Goal: Task Accomplishment & Management: Manage account settings

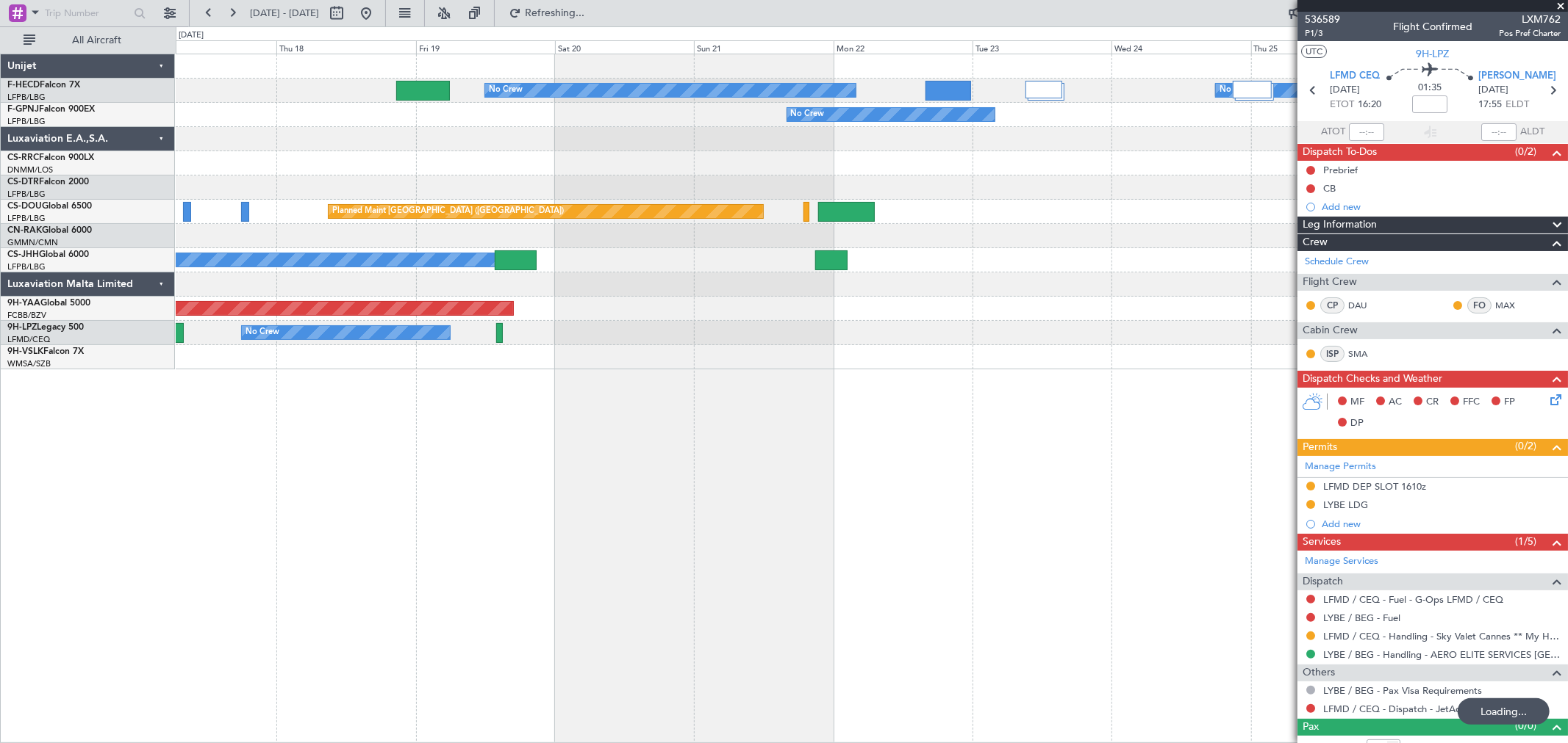
click at [417, 363] on div "No Crew No Crew No Crew No Crew No Crew Planned Maint [GEOGRAPHIC_DATA] ([GEOGR…" at bounding box center [871, 211] width 1391 height 316
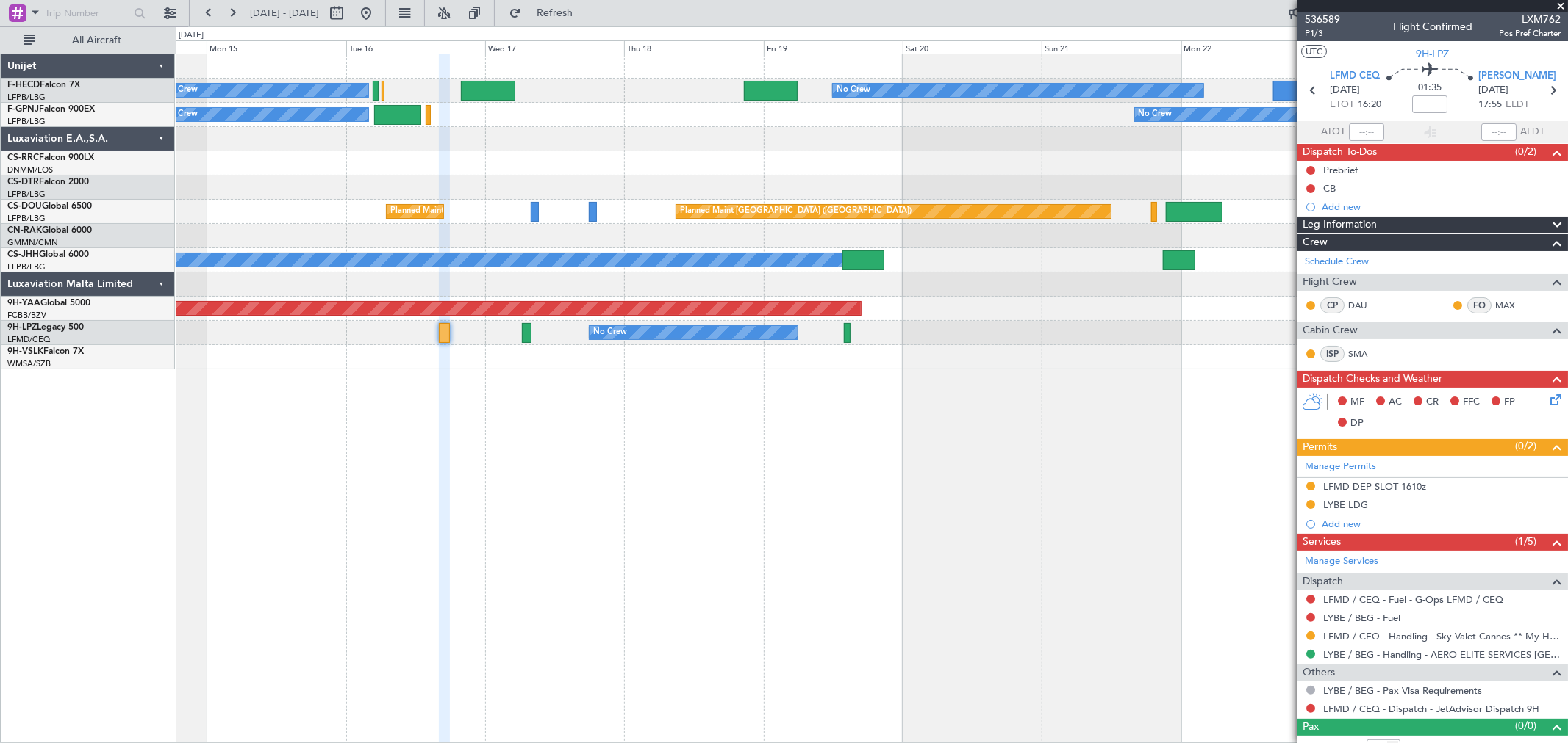
click at [1013, 297] on div "No Crew No Crew No Crew No Crew No Crew No Crew Planned Maint [GEOGRAPHIC_DATA]…" at bounding box center [871, 211] width 1391 height 316
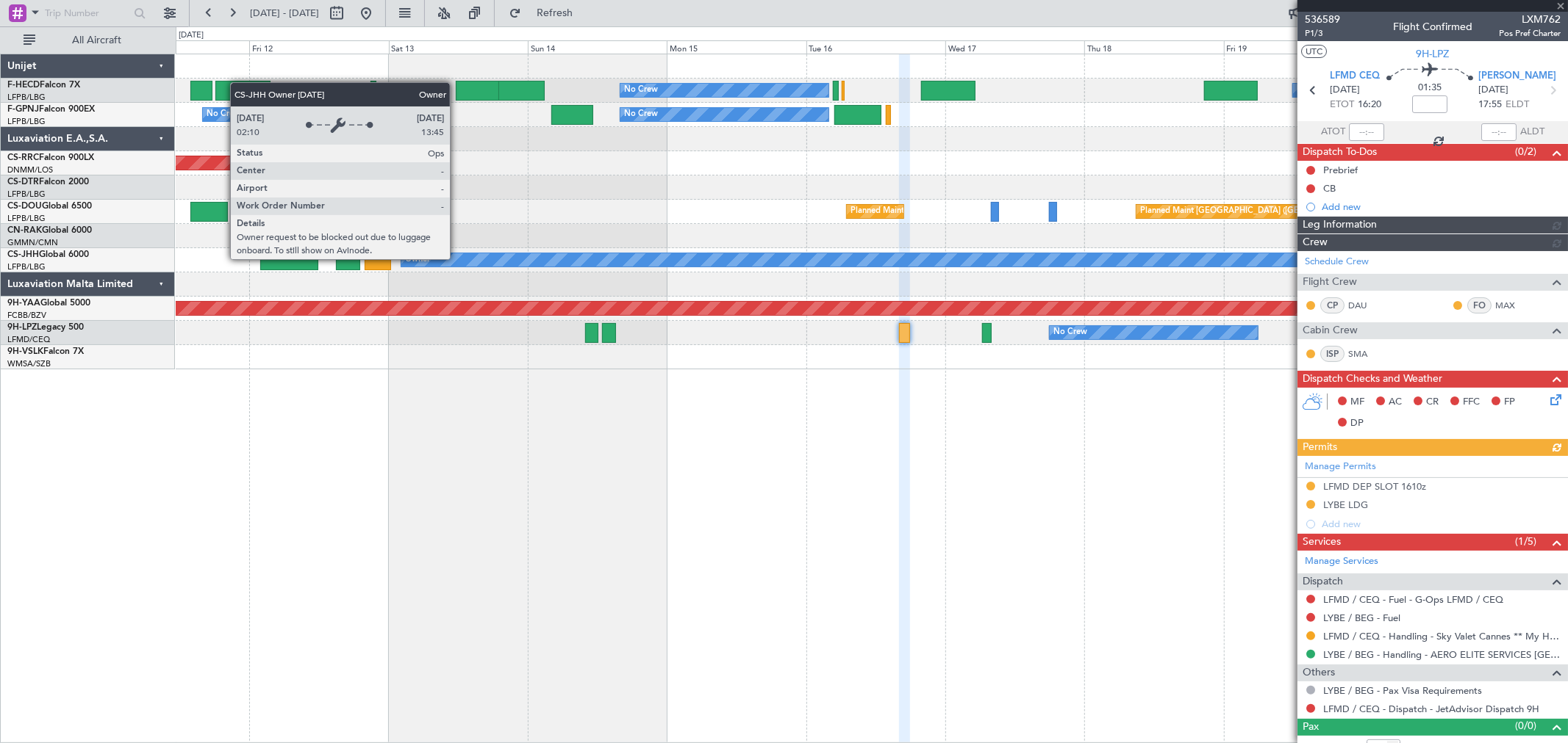
click at [774, 239] on div "No Crew No Crew Planned Maint [GEOGRAPHIC_DATA] ([GEOGRAPHIC_DATA]) No Crew No …" at bounding box center [871, 211] width 1391 height 316
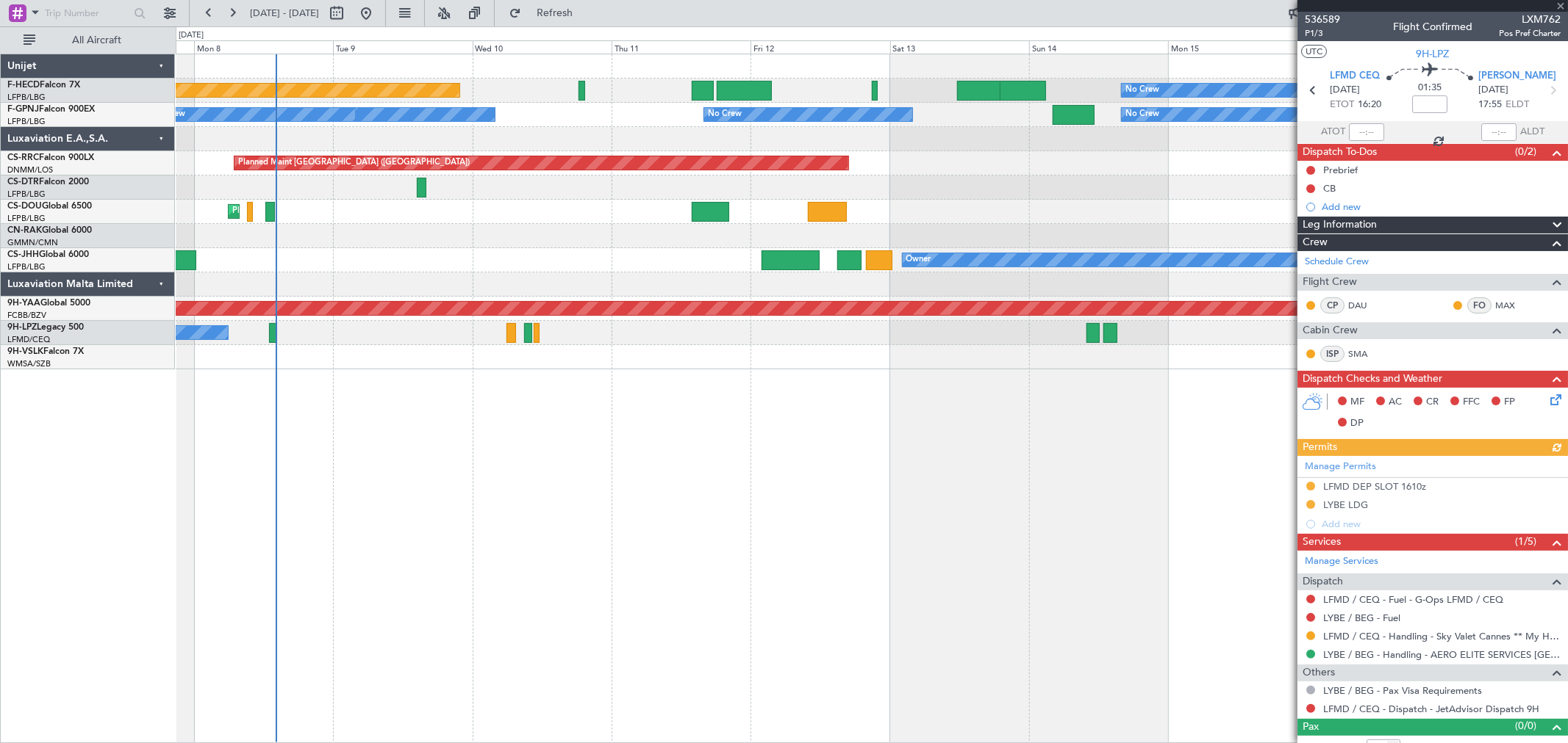
click at [956, 233] on div "No Crew Planned Maint [GEOGRAPHIC_DATA] ([GEOGRAPHIC_DATA]) No Crew No Crew No …" at bounding box center [871, 211] width 1391 height 316
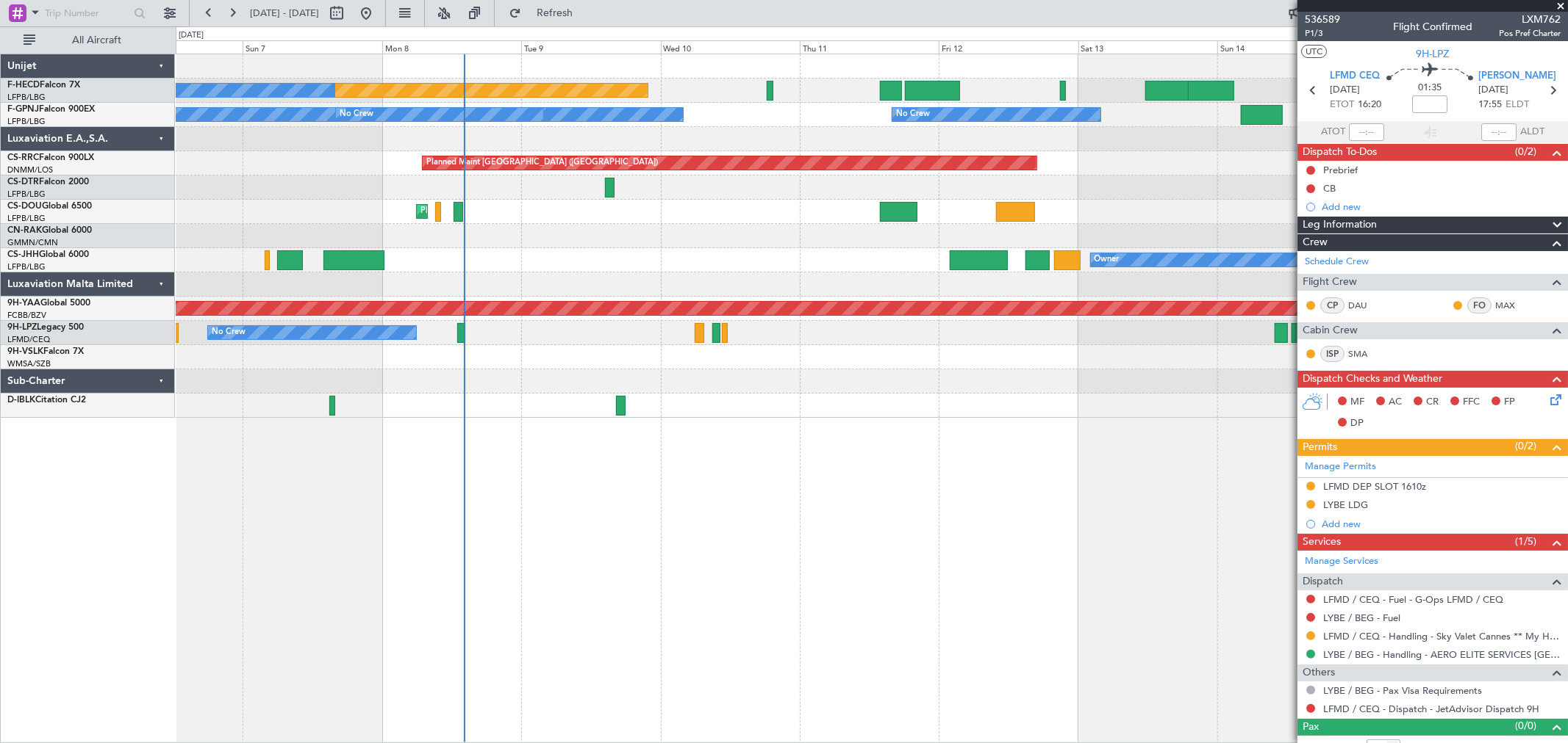
click at [695, 268] on div "No Crew Planned Maint [GEOGRAPHIC_DATA] ([GEOGRAPHIC_DATA]) No Crew No Crew No …" at bounding box center [871, 235] width 1391 height 364
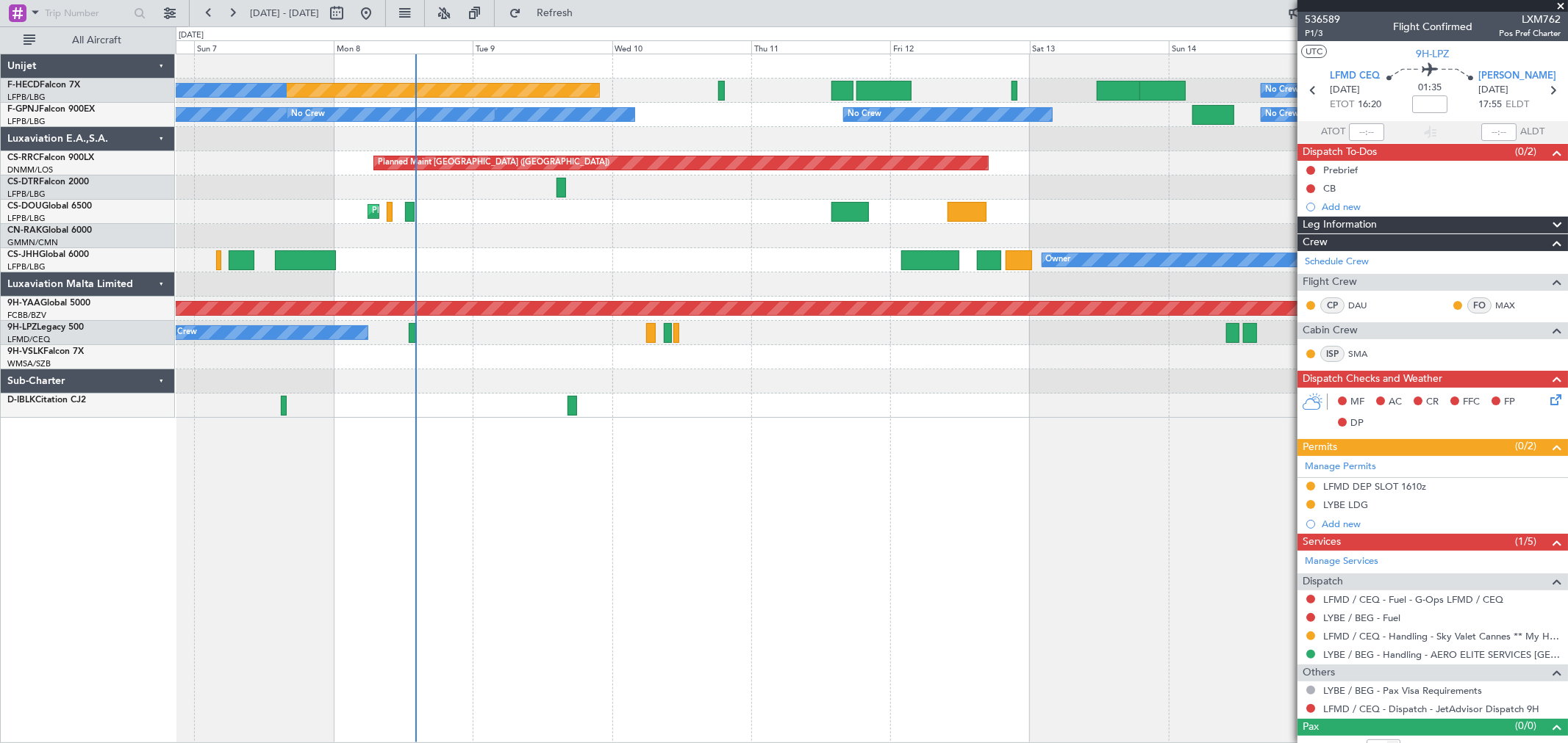
click at [571, 290] on div at bounding box center [871, 284] width 1391 height 24
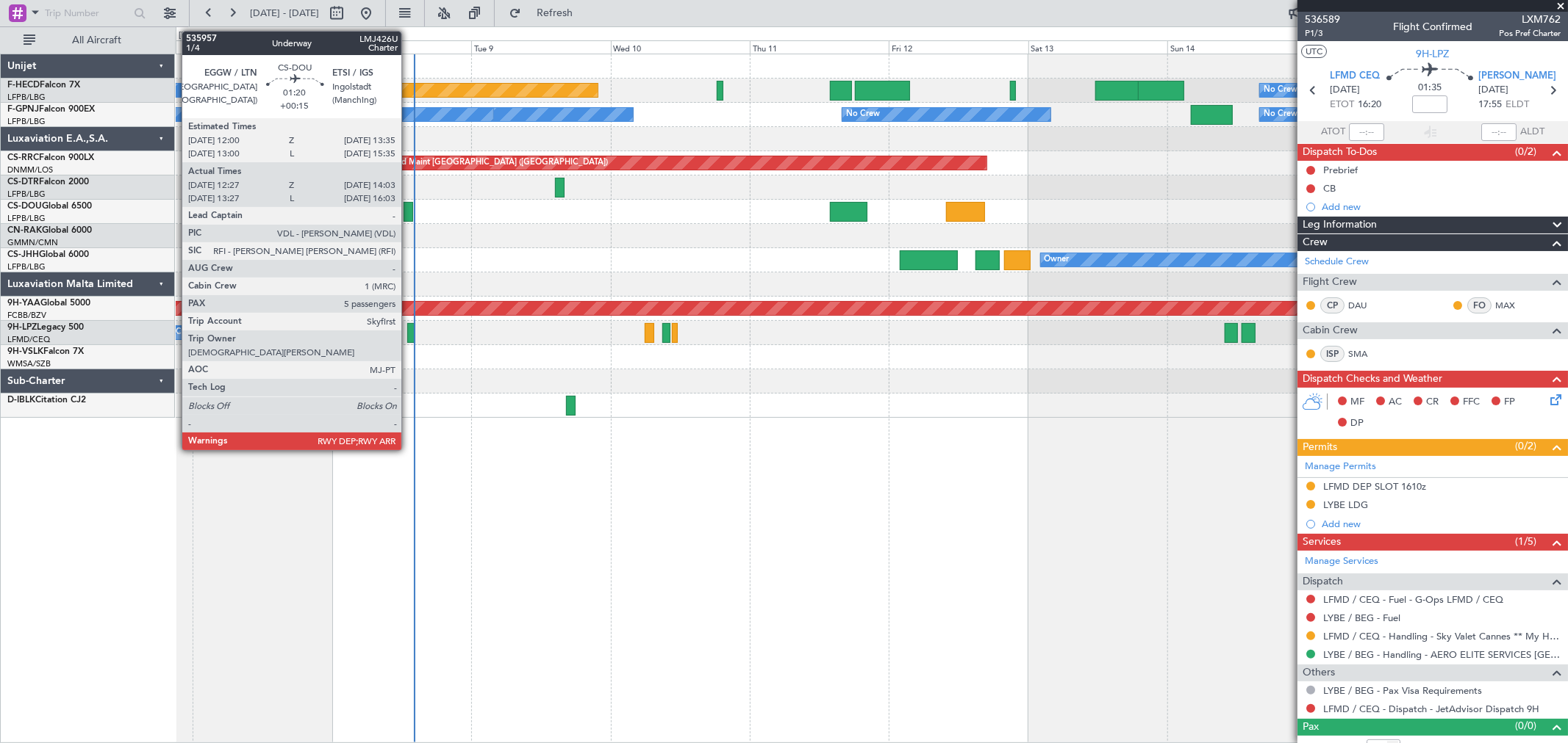
click at [408, 209] on div at bounding box center [408, 211] width 10 height 20
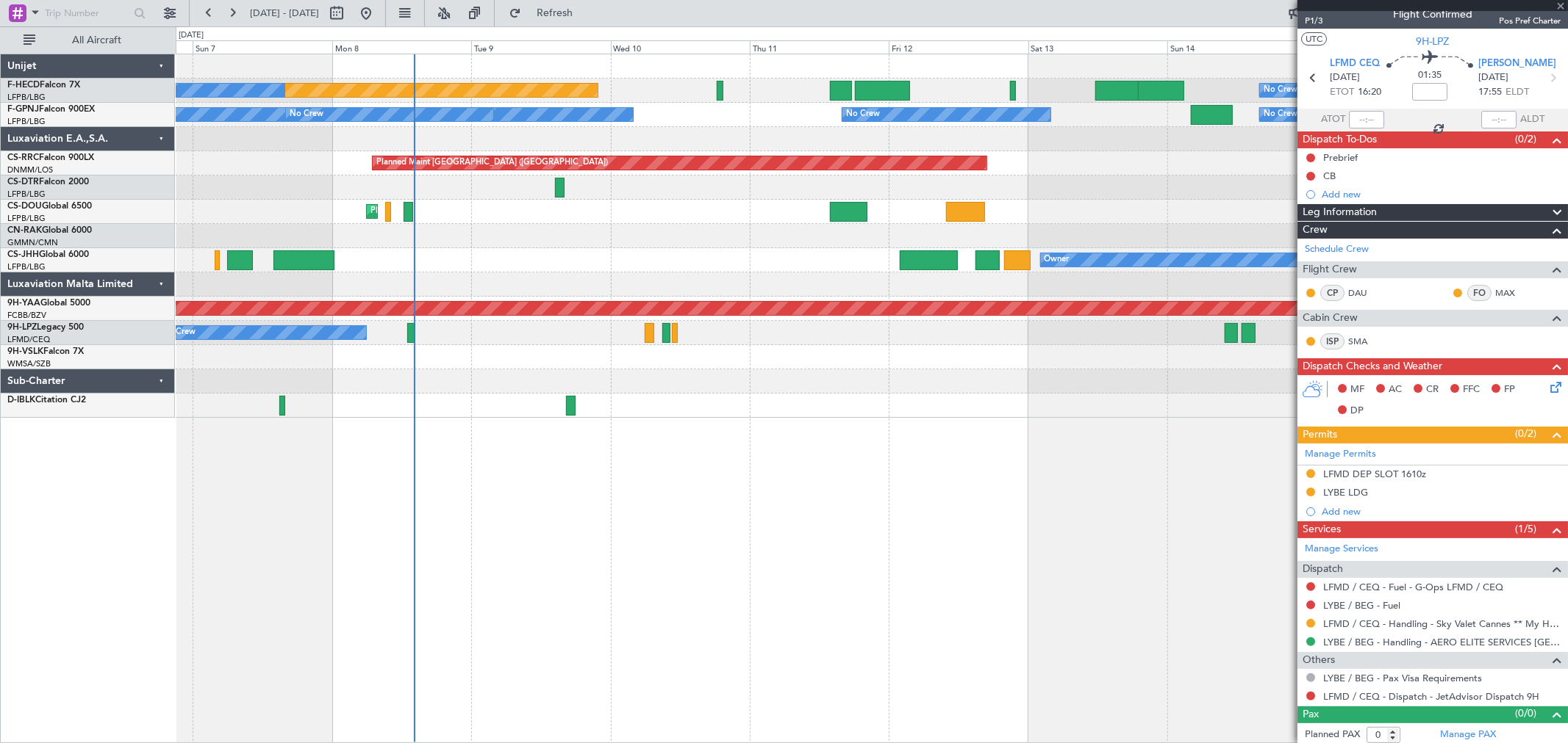
scroll to position [16, 0]
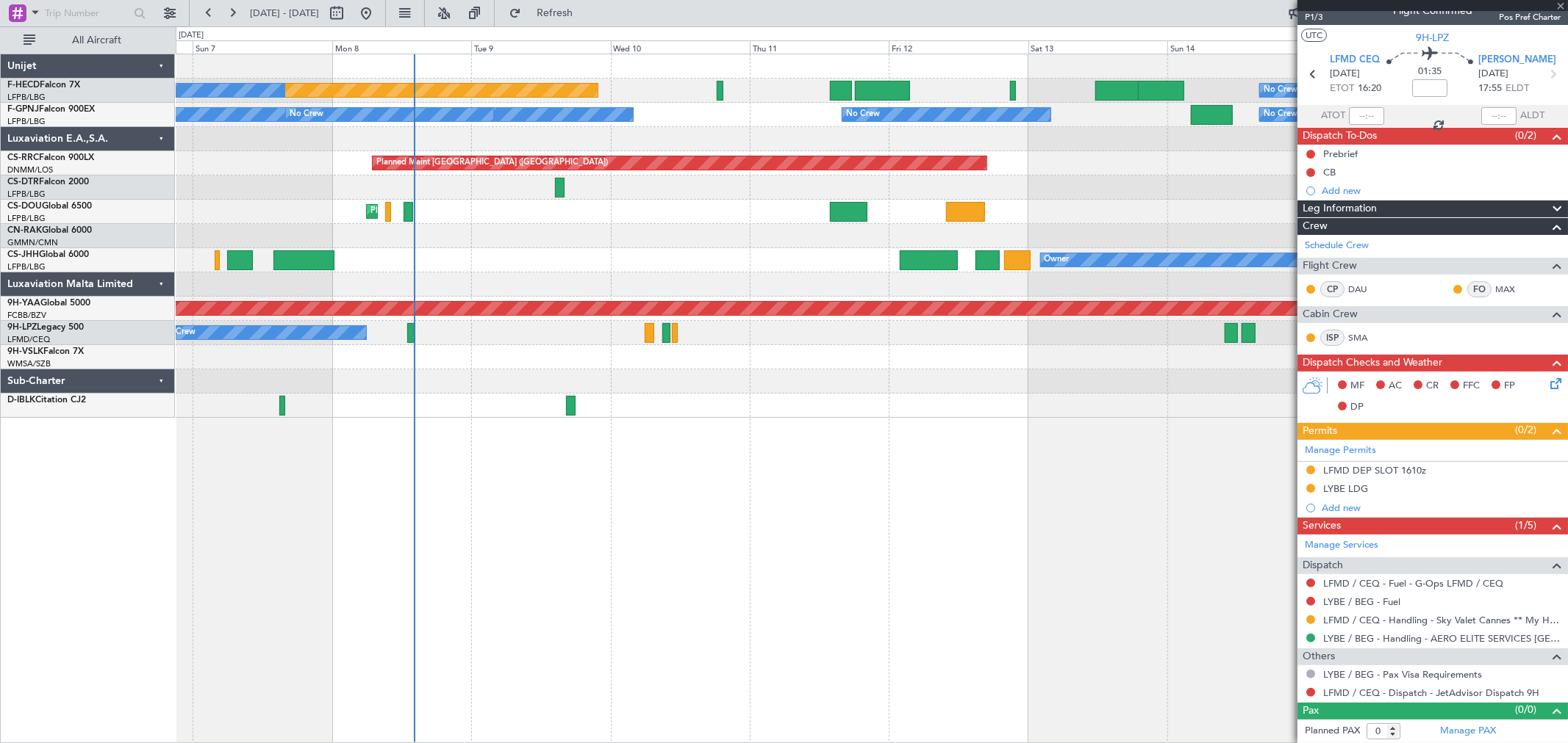
type input "+00:15"
type input "12:37"
type input "13:58"
type input "5"
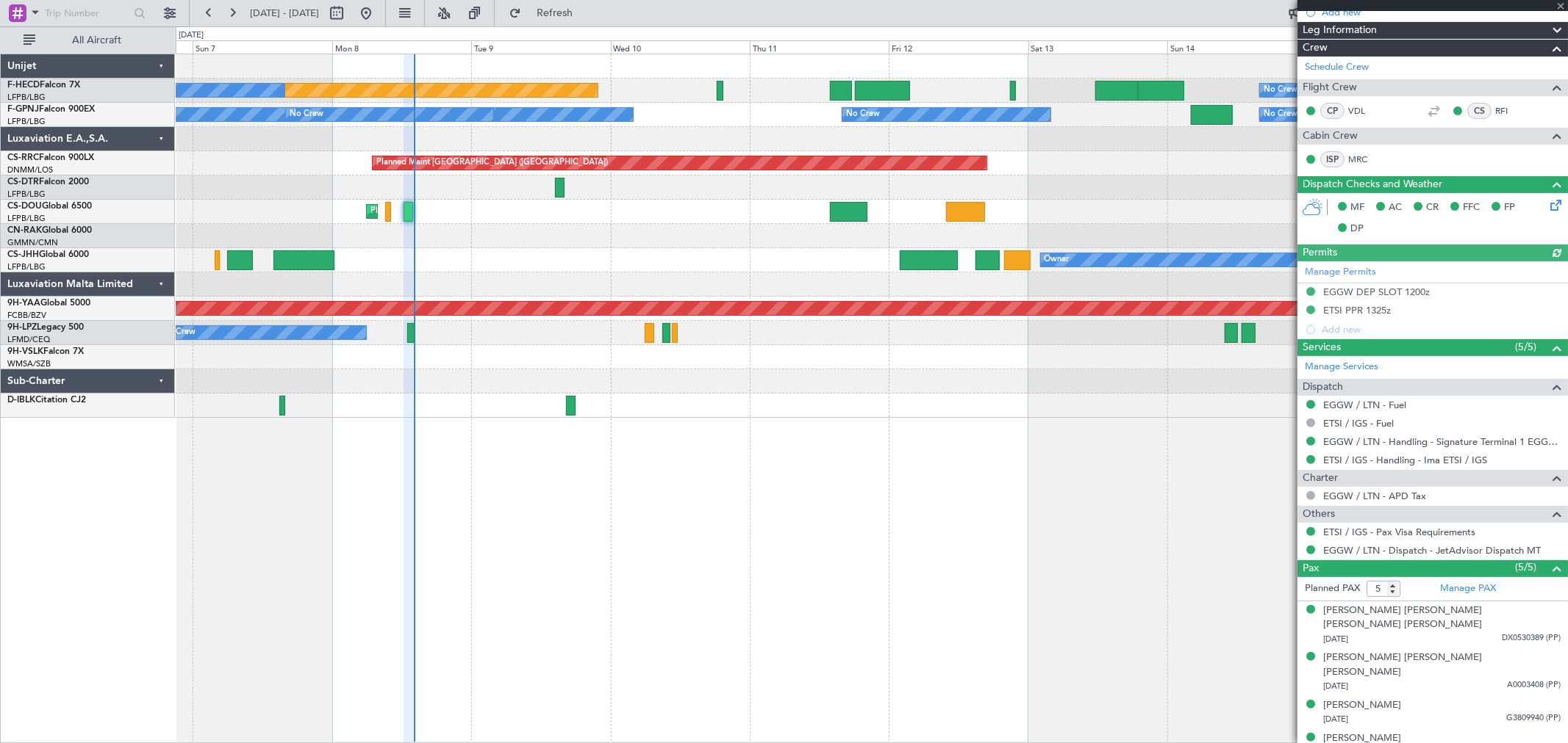
scroll to position [290, 0]
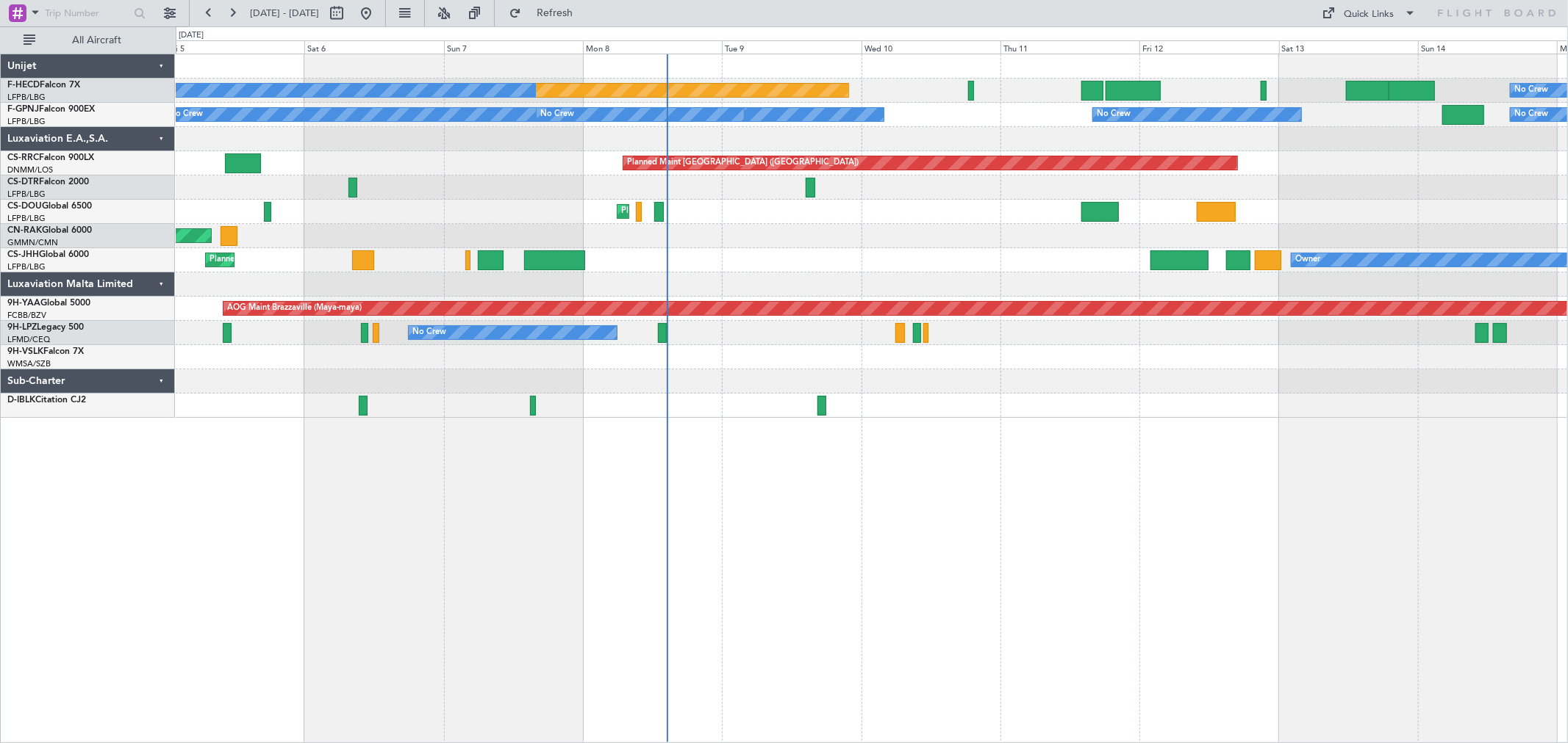
click at [435, 225] on div "Planned Maint Paris (Le Bourget) No Crew No Crew No Crew No Crew No Crew No Cre…" at bounding box center [871, 235] width 1391 height 364
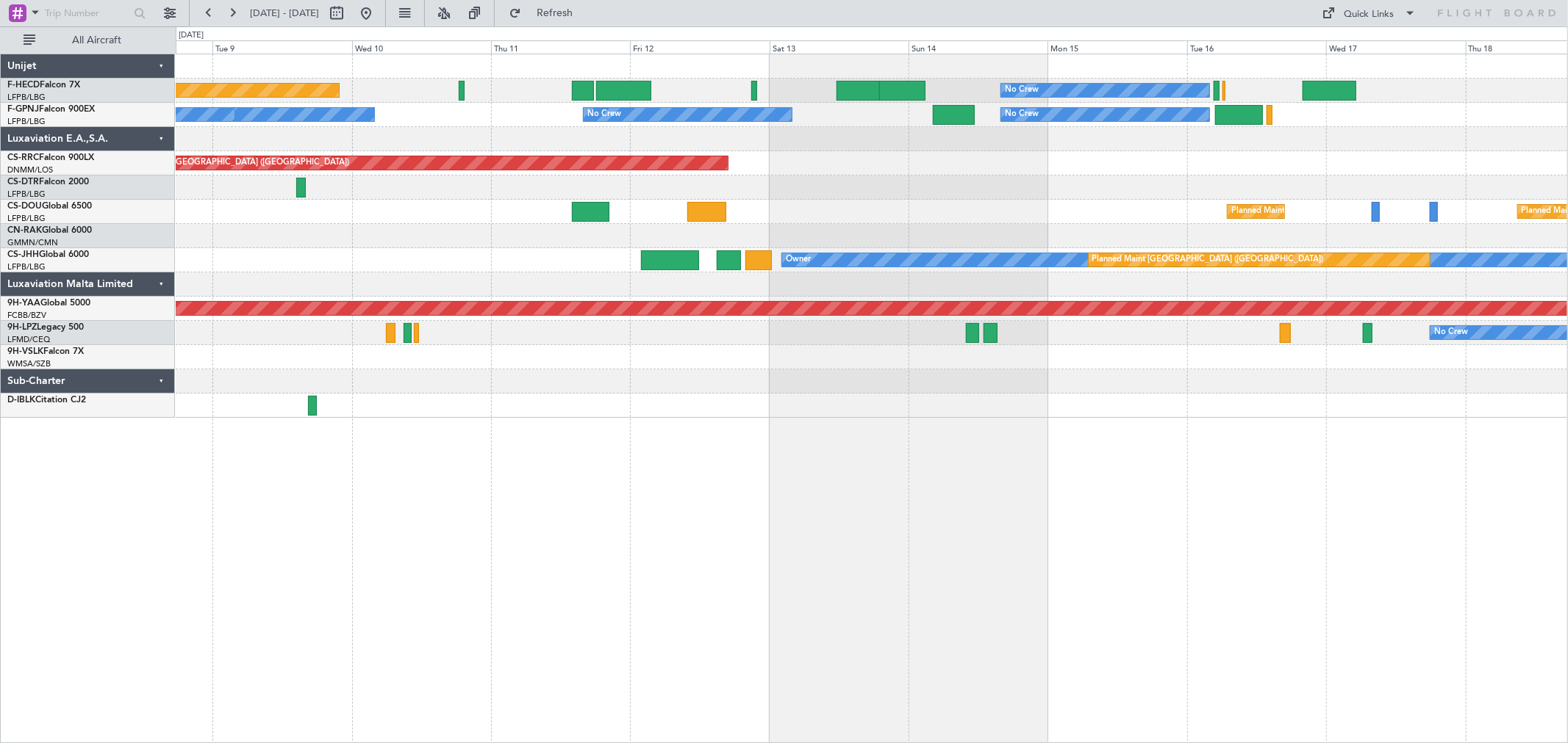
click at [396, 206] on div "Planned Maint Paris (Le Bourget) No Crew No Crew No Crew No Crew No Crew No Cre…" at bounding box center [871, 235] width 1391 height 364
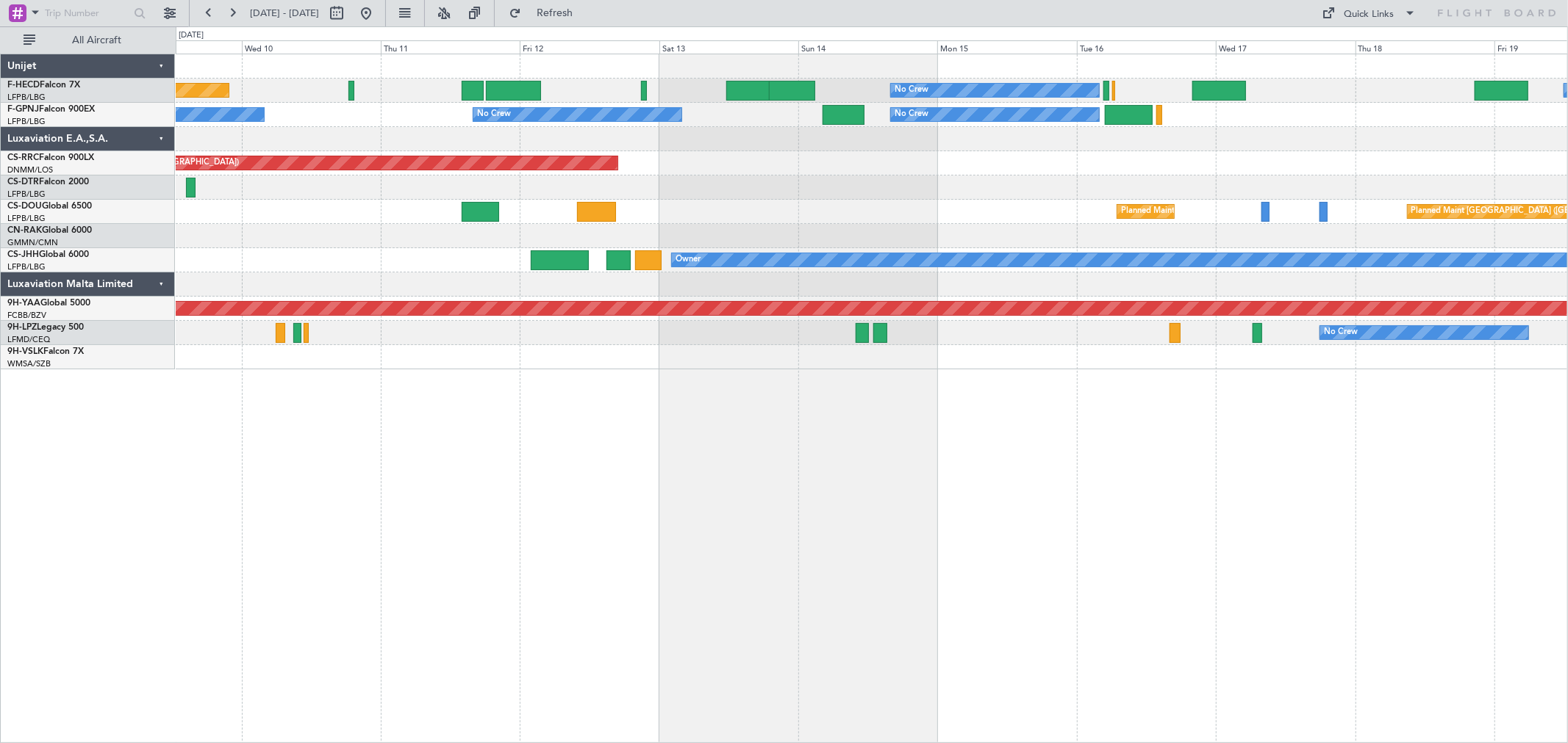
click at [904, 331] on div "No Crew No Crew" at bounding box center [871, 333] width 1391 height 24
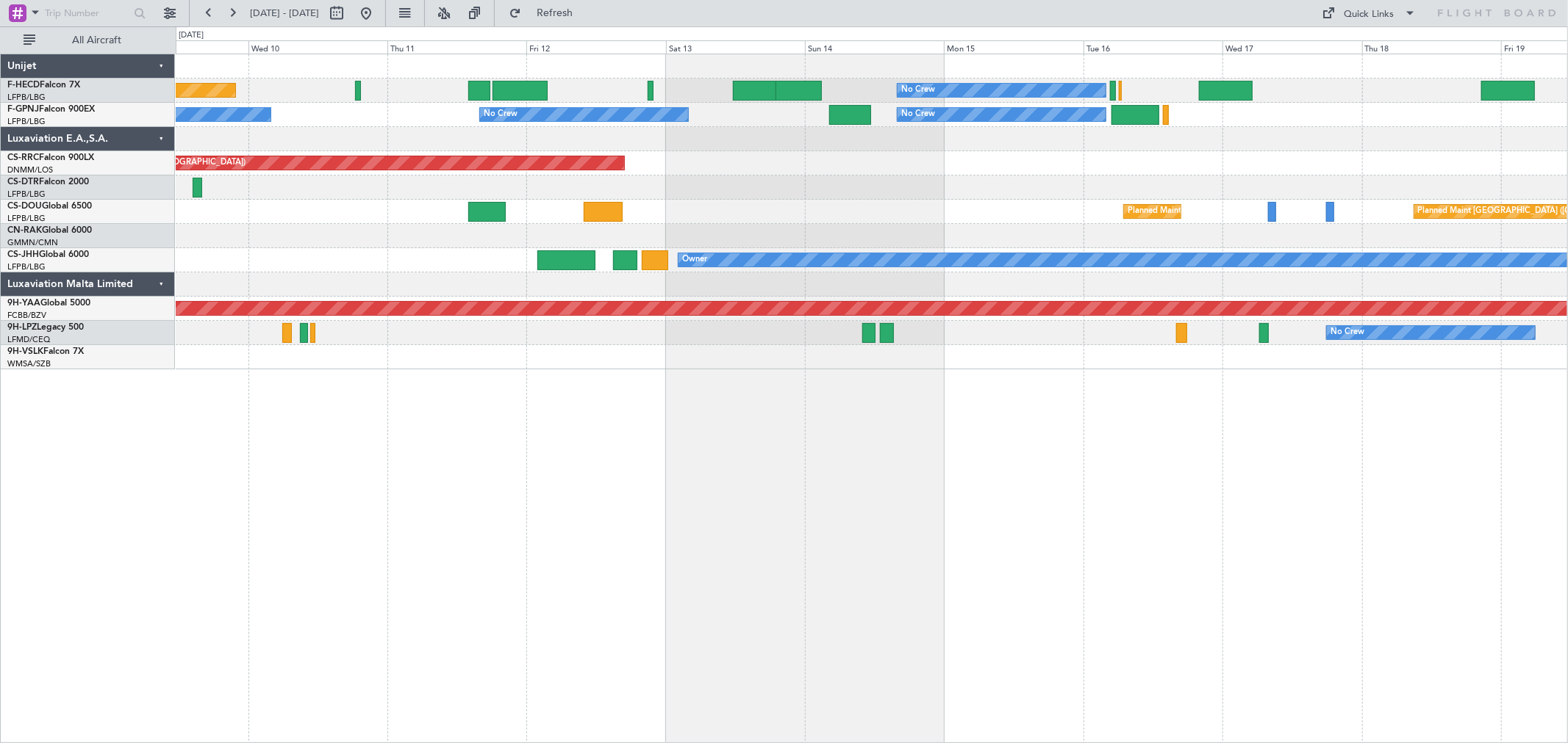
click at [990, 280] on div at bounding box center [871, 284] width 1391 height 24
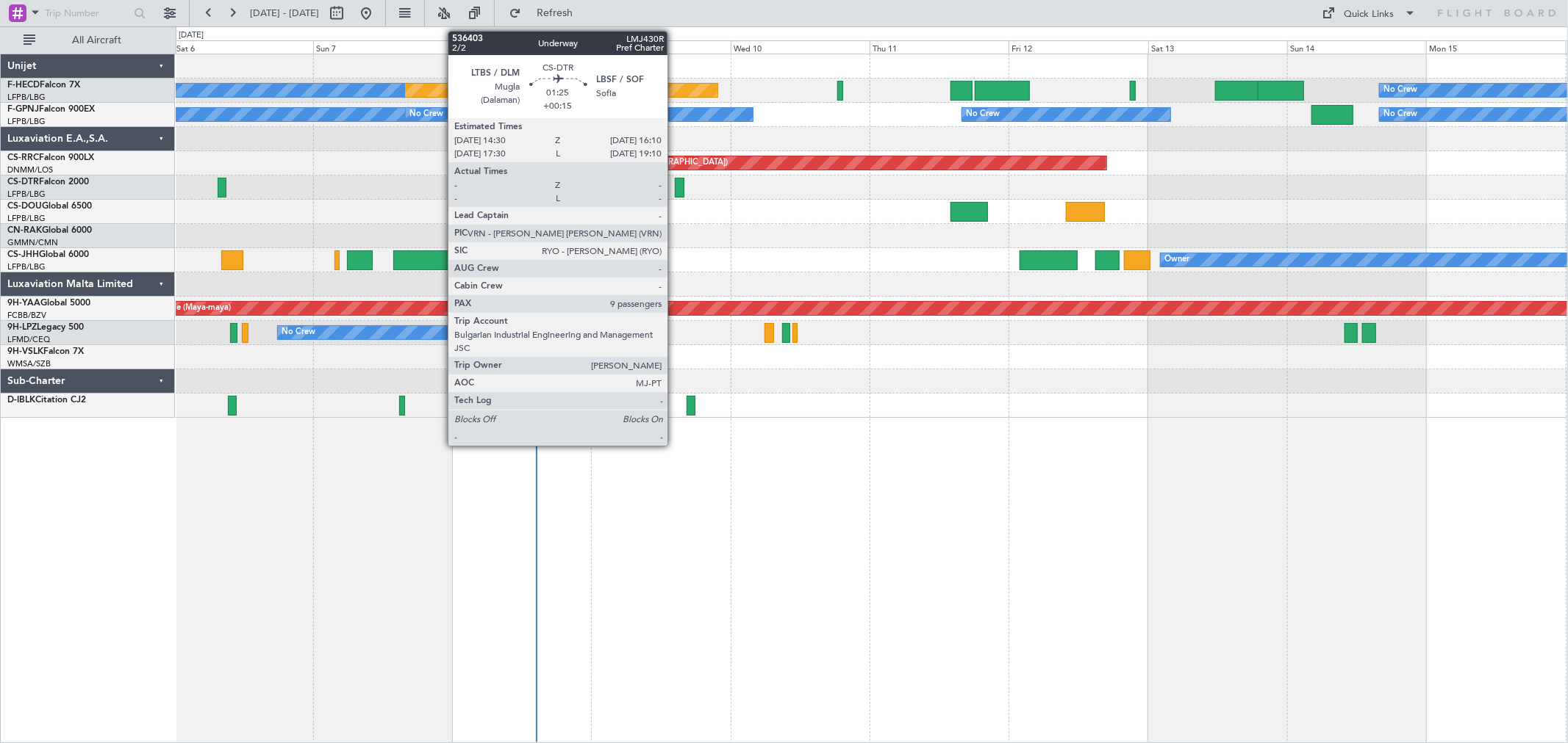
click at [675, 180] on div at bounding box center [680, 187] width 11 height 20
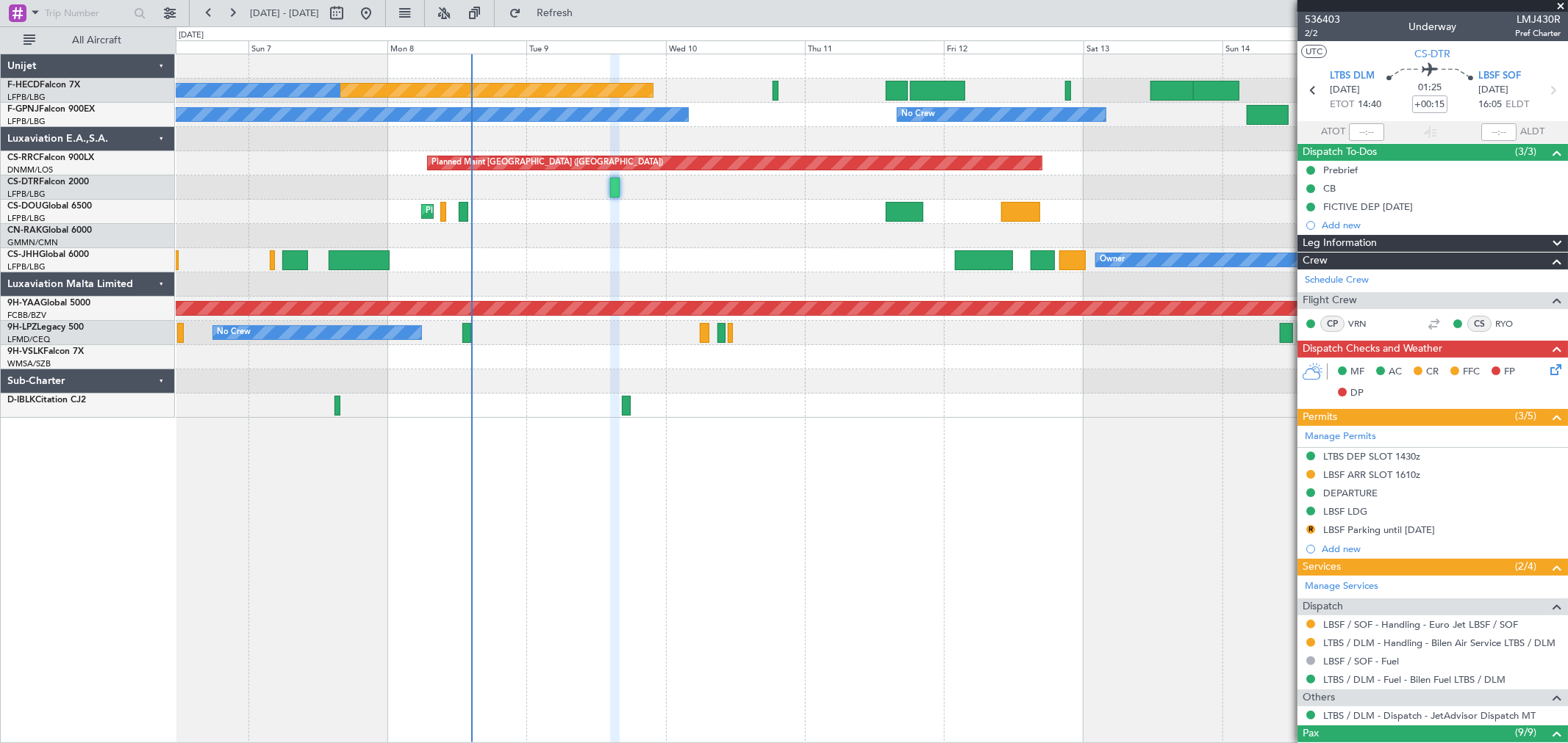
click at [770, 260] on div "Planned Maint Paris (Le Bourget) Owner Planned Maint Paris (Le Bourget)" at bounding box center [871, 260] width 1391 height 24
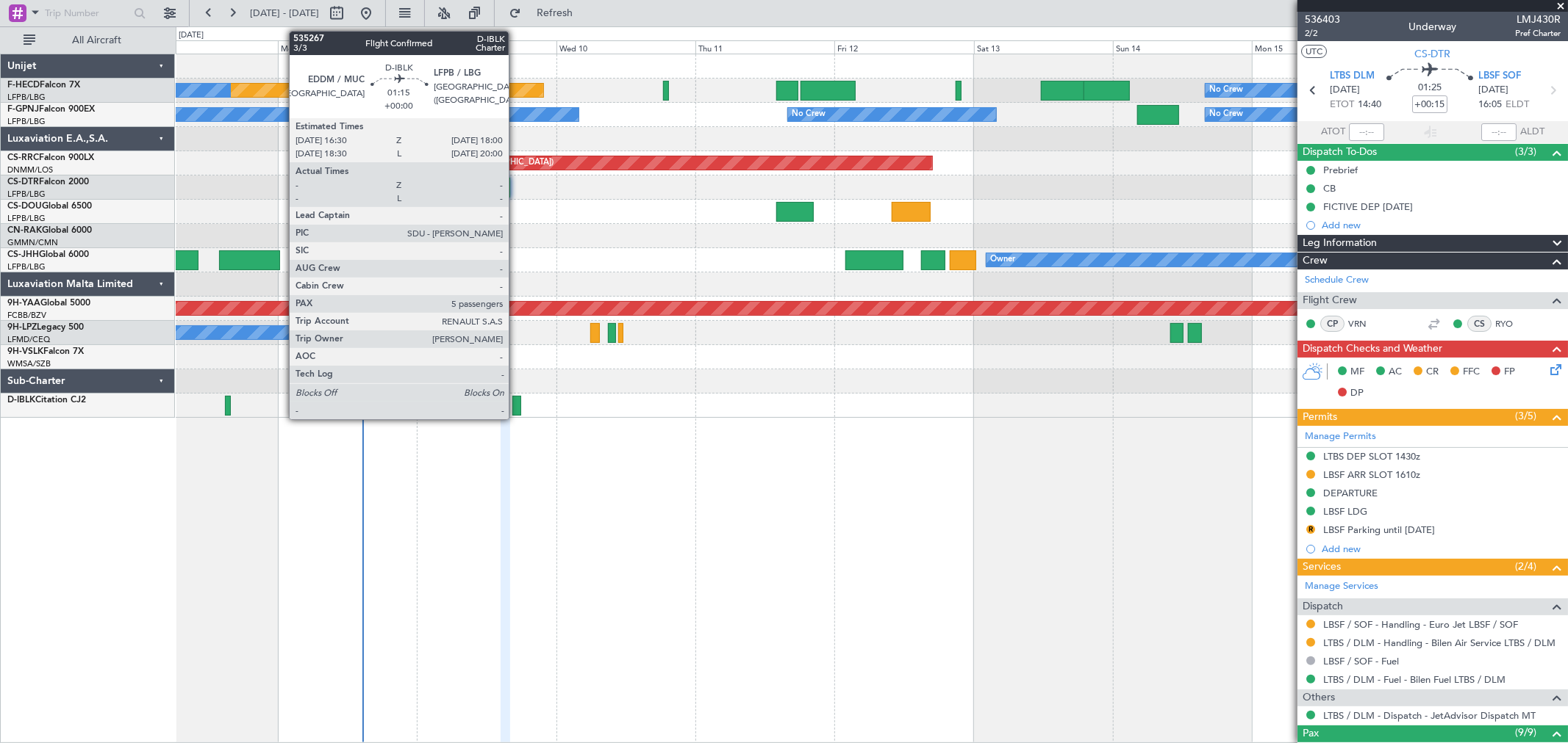
click at [516, 399] on div at bounding box center [517, 405] width 9 height 20
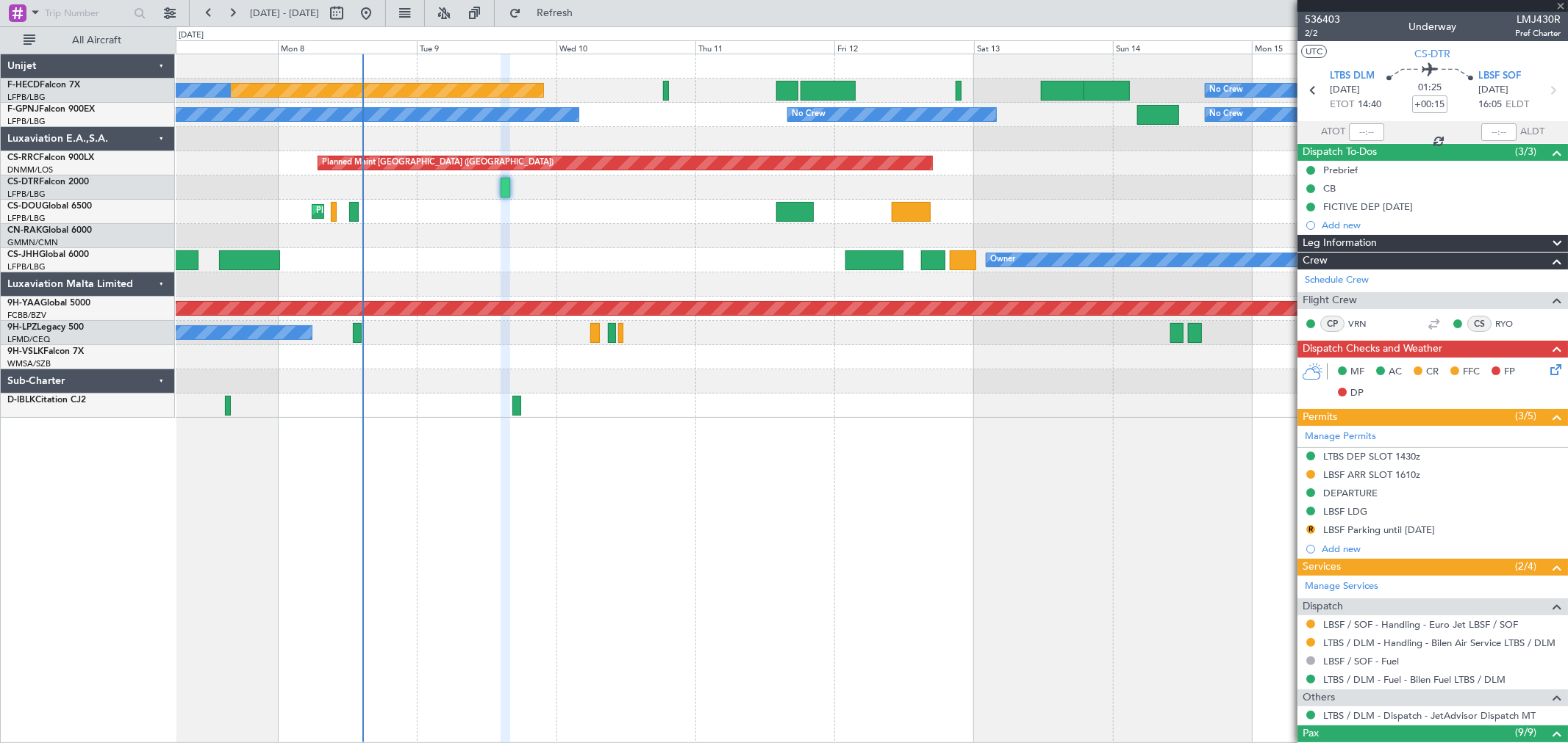
type input "5"
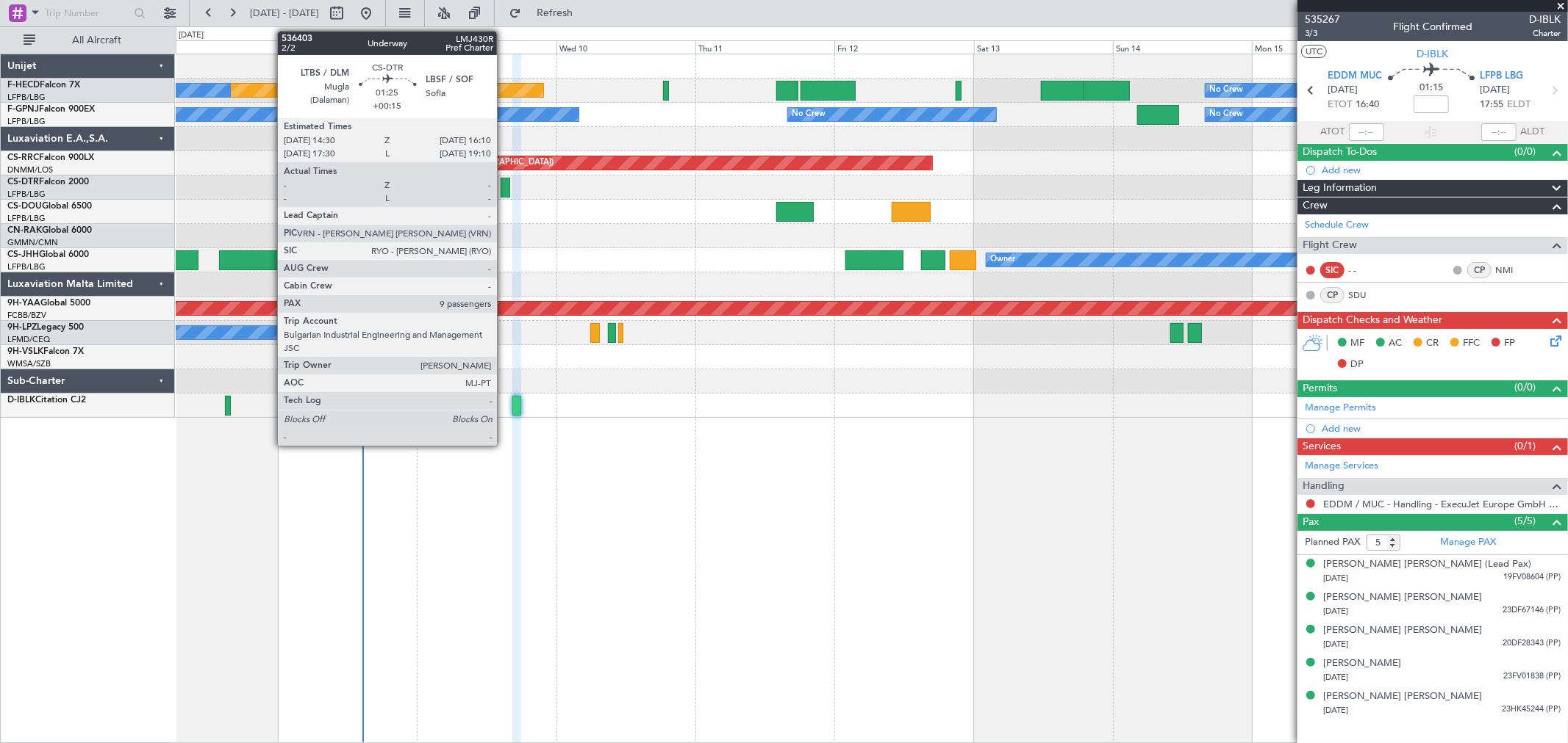
click at [504, 187] on div at bounding box center [505, 187] width 11 height 20
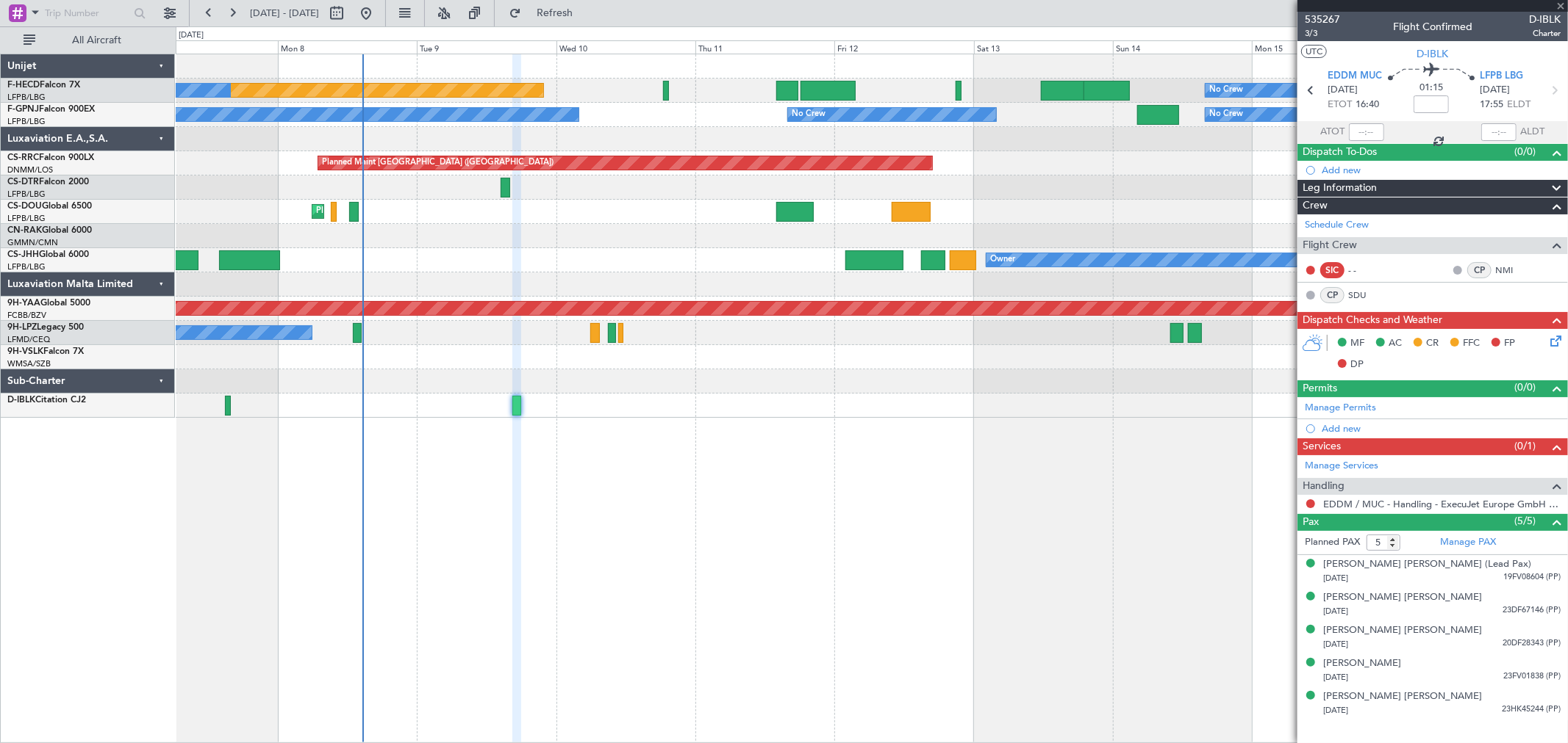
type input "+00:15"
type input "9"
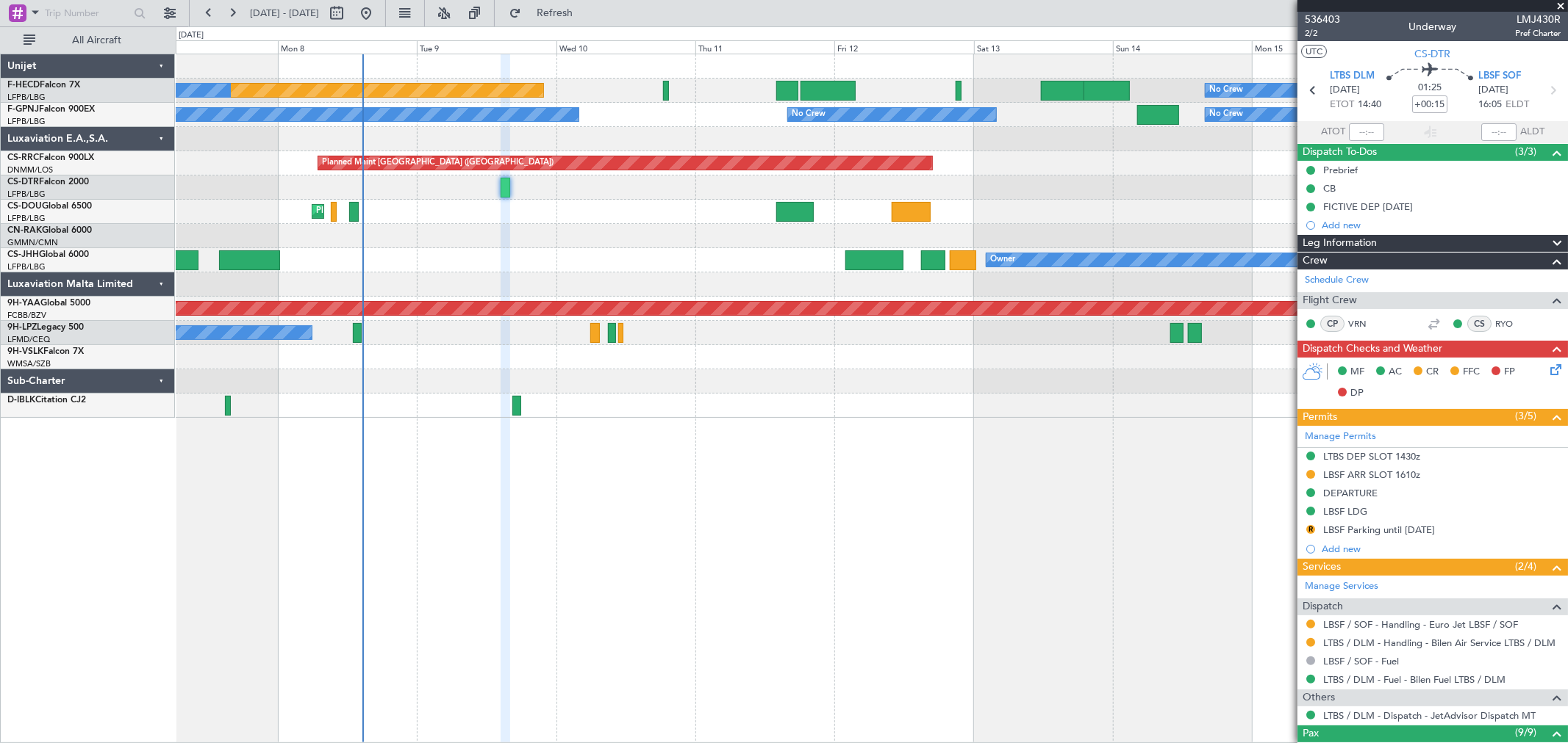
click at [454, 221] on div "Planned Maint Paris (Le Bourget) Planned Maint Paris (Le Bourget) Planned Maint…" at bounding box center [871, 211] width 1391 height 24
click at [447, 222] on div "Planned Maint Paris (Le Bourget) Planned Maint Paris (Le Bourget) Planned Maint…" at bounding box center [871, 211] width 1391 height 24
